Goal: Task Accomplishment & Management: Use online tool/utility

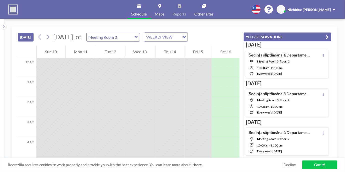
scroll to position [170, 0]
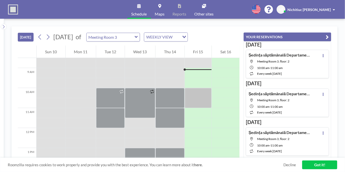
click at [138, 37] on icon at bounding box center [136, 37] width 3 height 2
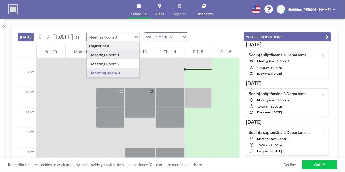
type input "Meeting Room 1"
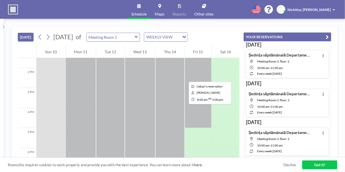
scroll to position [145, 0]
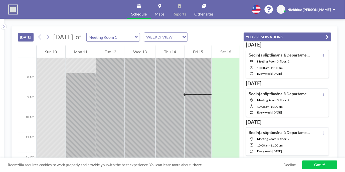
click at [138, 37] on icon at bounding box center [136, 37] width 3 height 2
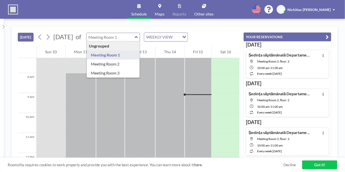
type input "Meeting Room 2"
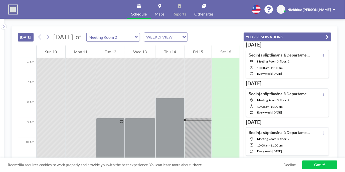
scroll to position [45, 0]
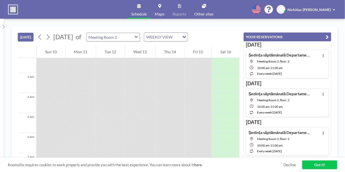
click at [139, 8] on icon at bounding box center [139, 6] width 4 height 4
click at [133, 38] on input "text" at bounding box center [111, 37] width 48 height 8
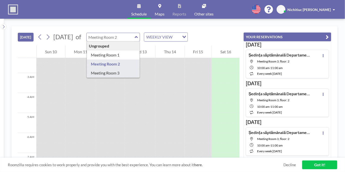
type input "Meeting Room 3"
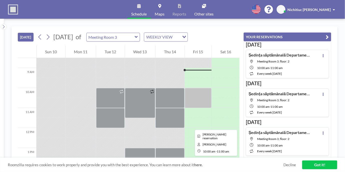
scroll to position [195, 0]
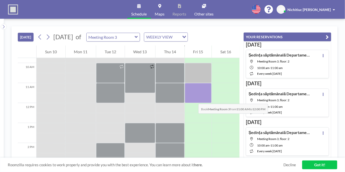
drag, startPoint x: 192, startPoint y: 87, endPoint x: 193, endPoint y: 99, distance: 12.1
click at [193, 99] on div at bounding box center [198, 93] width 27 height 20
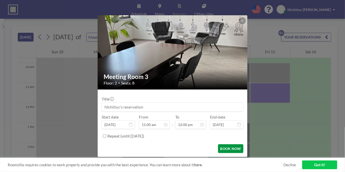
click at [235, 148] on button "BOOK NOW" at bounding box center [230, 148] width 25 height 9
